Goal: Check status: Check status

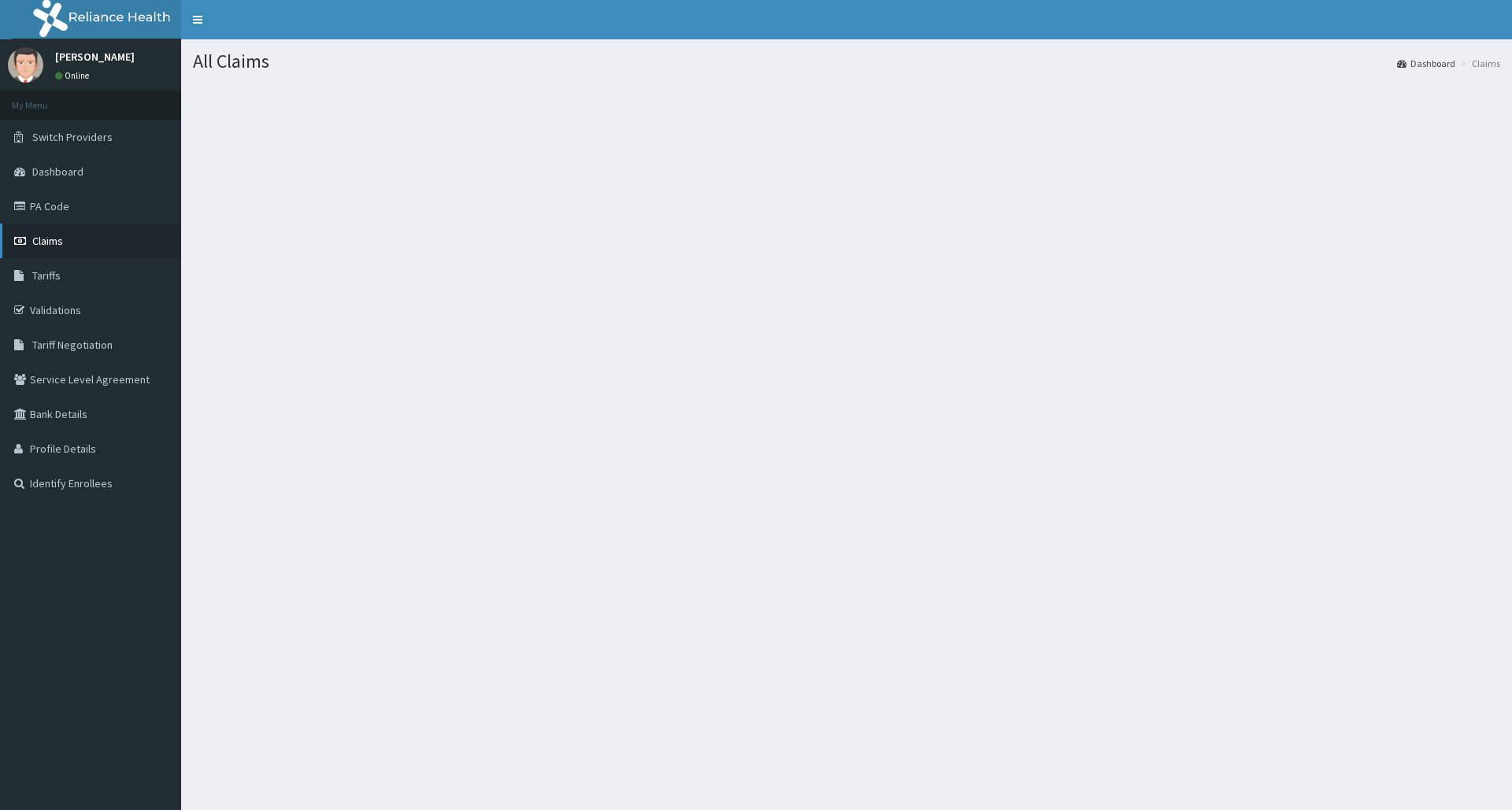
click at [71, 242] on link "Claims" at bounding box center [90, 241] width 181 height 35
click at [93, 174] on link "Dashboard" at bounding box center [90, 172] width 181 height 35
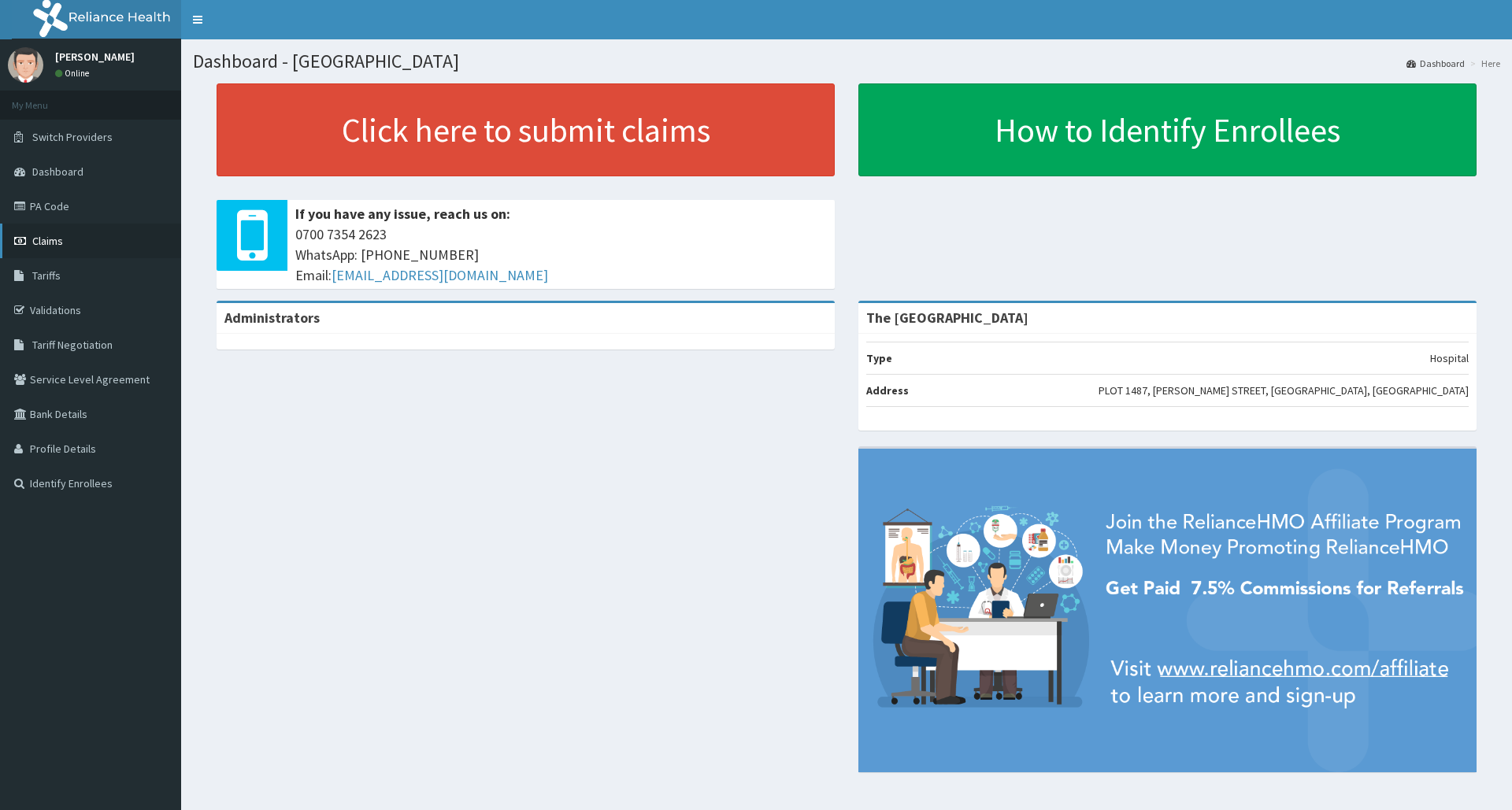
click at [88, 232] on link "Claims" at bounding box center [90, 241] width 181 height 35
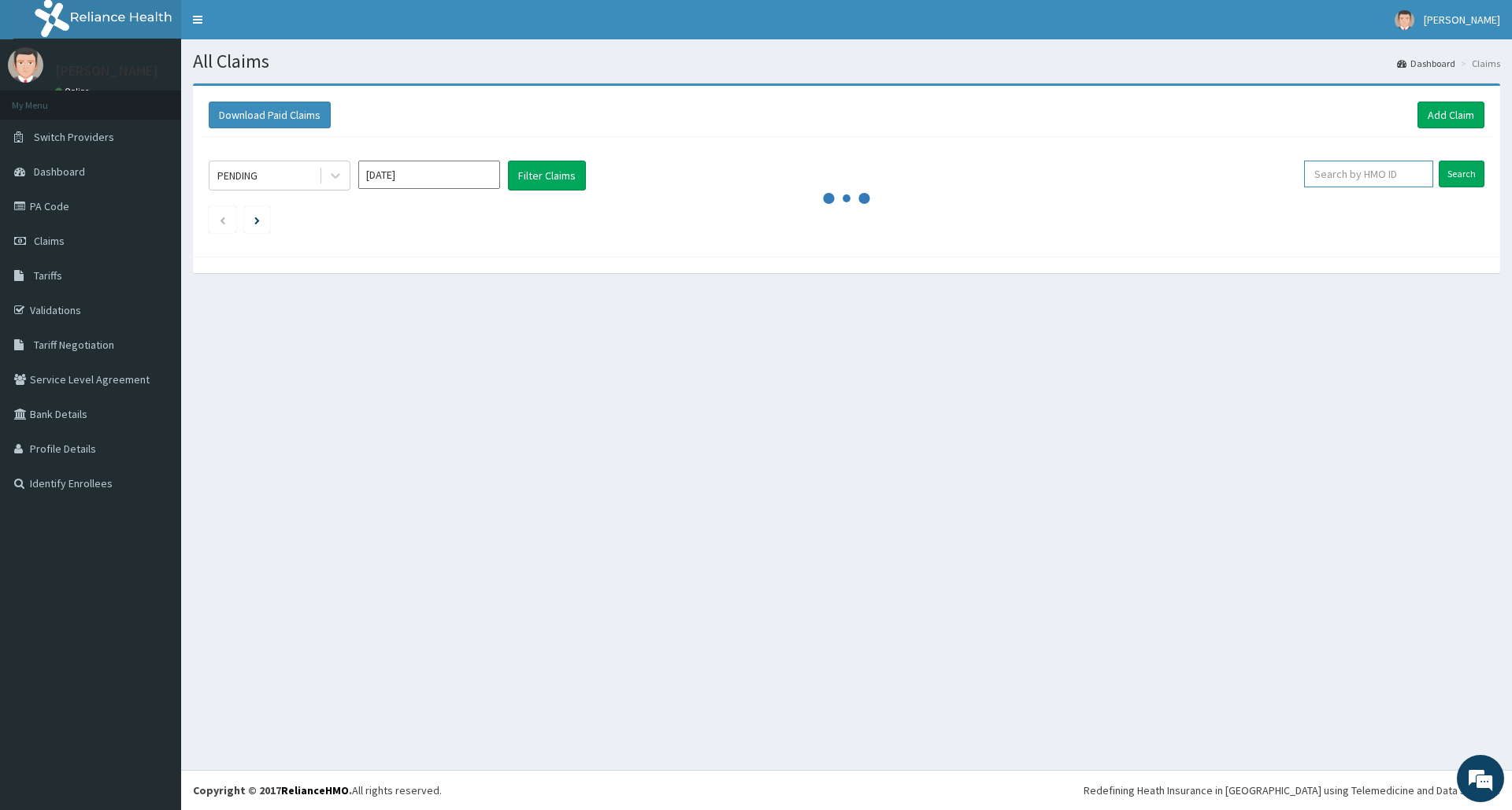
click at [1351, 170] on input "text" at bounding box center [1369, 174] width 129 height 27
type input "CSL/10009/B"
click at [1448, 162] on input "Search" at bounding box center [1461, 174] width 46 height 27
